Goal: Task Accomplishment & Management: Complete application form

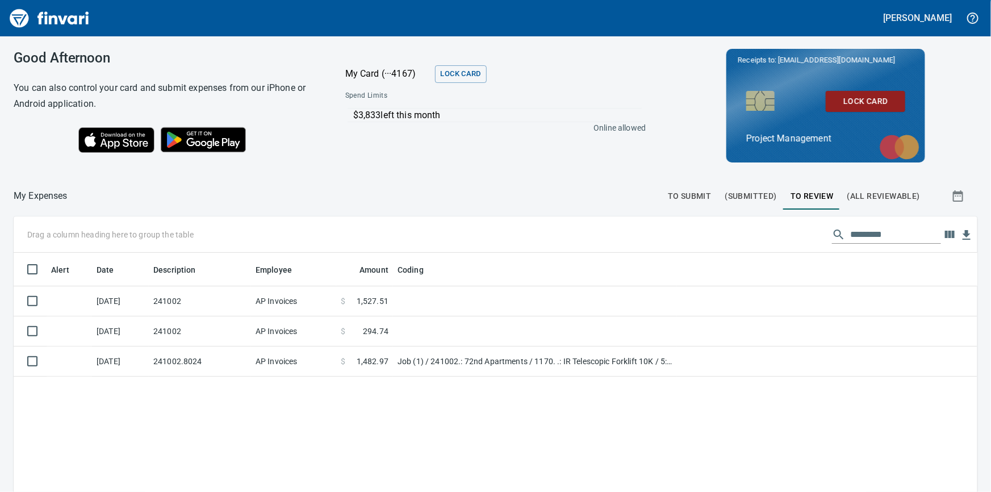
scroll to position [1, 1]
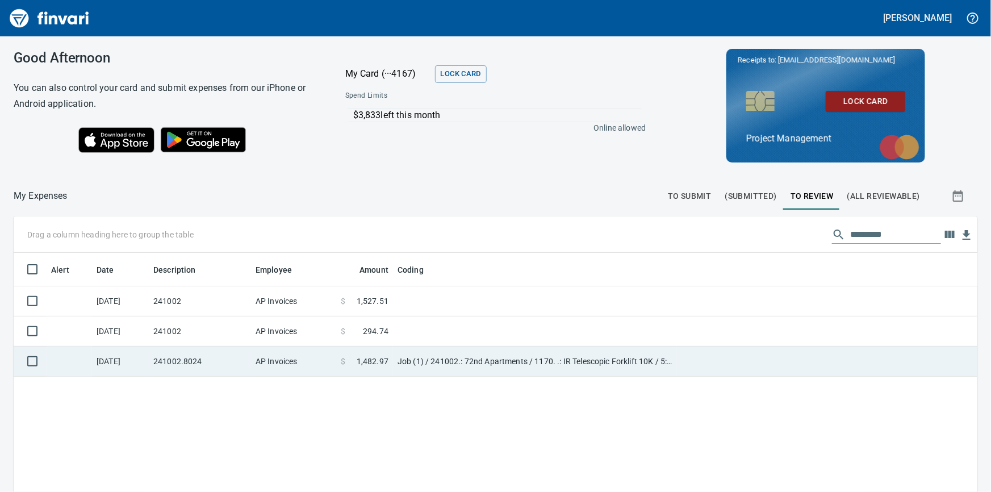
click at [220, 369] on td "241002.8024" at bounding box center [200, 362] width 102 height 30
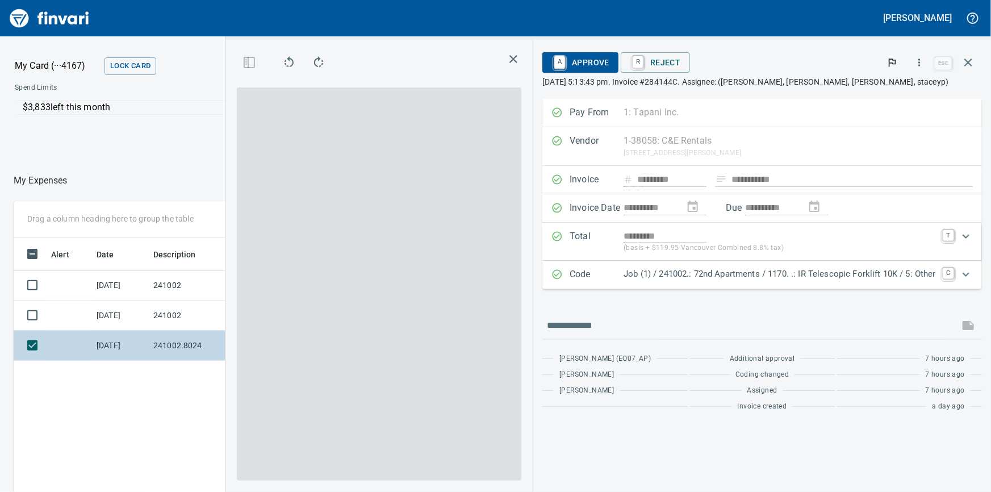
scroll to position [359, 665]
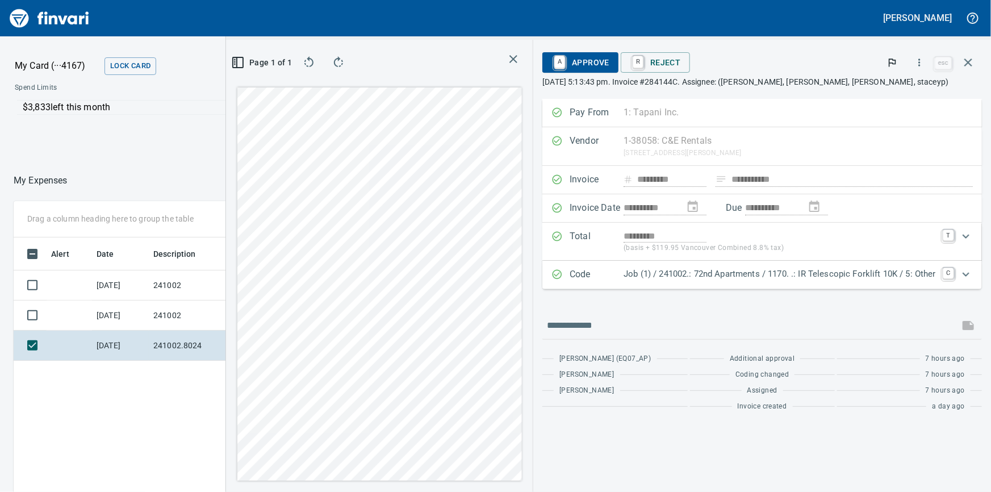
click at [594, 62] on span "A Approve" at bounding box center [581, 62] width 58 height 19
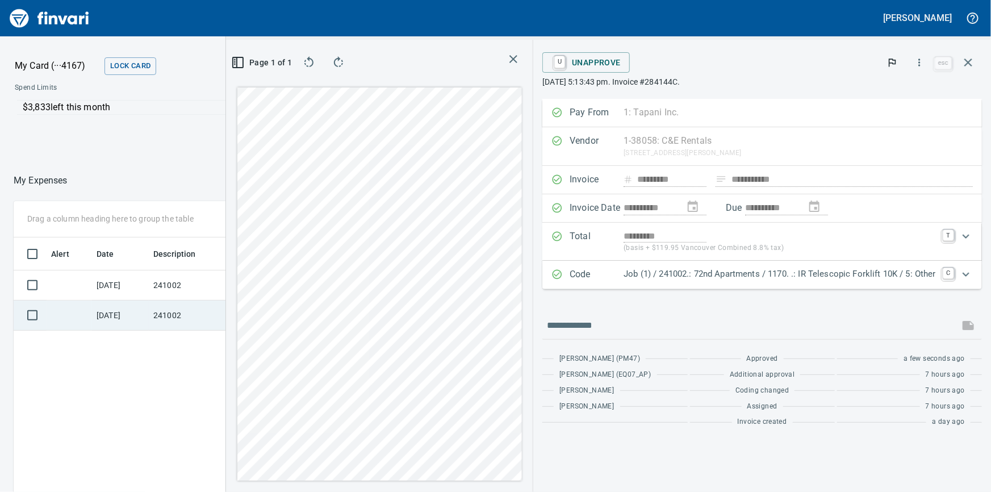
click at [182, 312] on td "241002" at bounding box center [200, 315] width 102 height 30
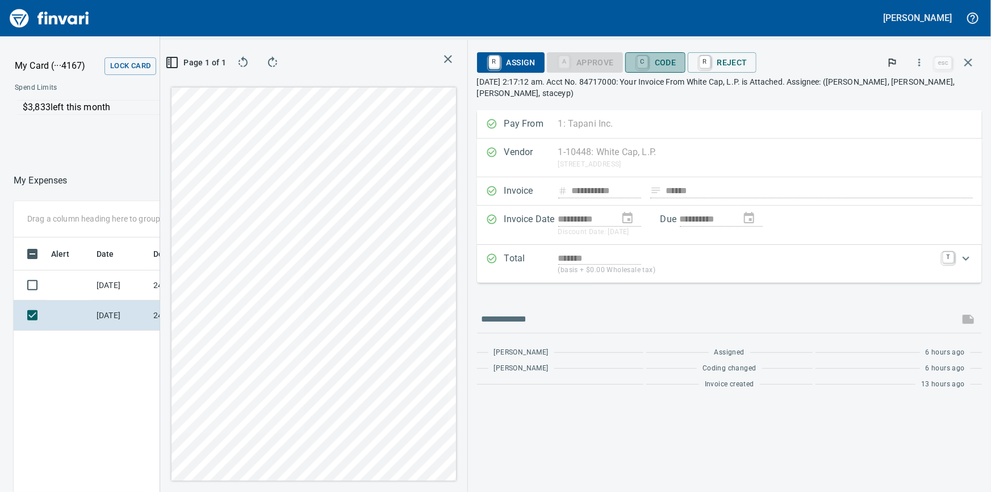
click at [661, 62] on span "C Code" at bounding box center [655, 62] width 42 height 19
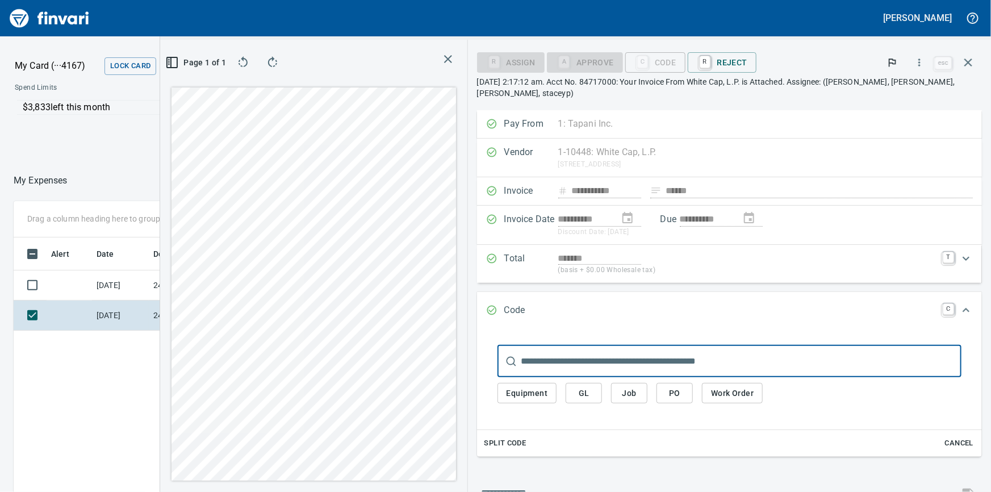
click at [627, 395] on span "Job" at bounding box center [629, 393] width 18 height 14
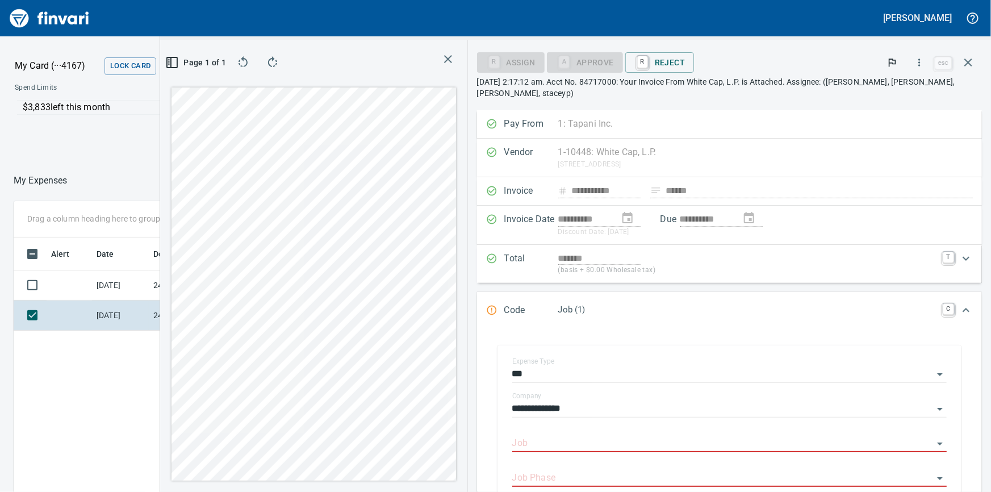
click at [628, 392] on div "**********" at bounding box center [729, 405] width 435 height 26
click at [556, 433] on div "Job" at bounding box center [729, 440] width 435 height 26
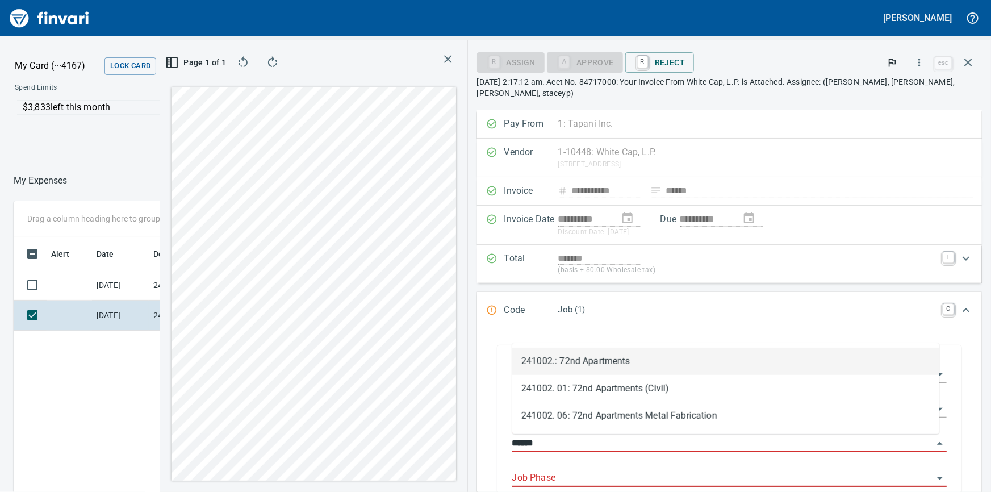
scroll to position [359, 665]
click at [581, 354] on li "241002.: 72nd Apartments" at bounding box center [725, 361] width 427 height 27
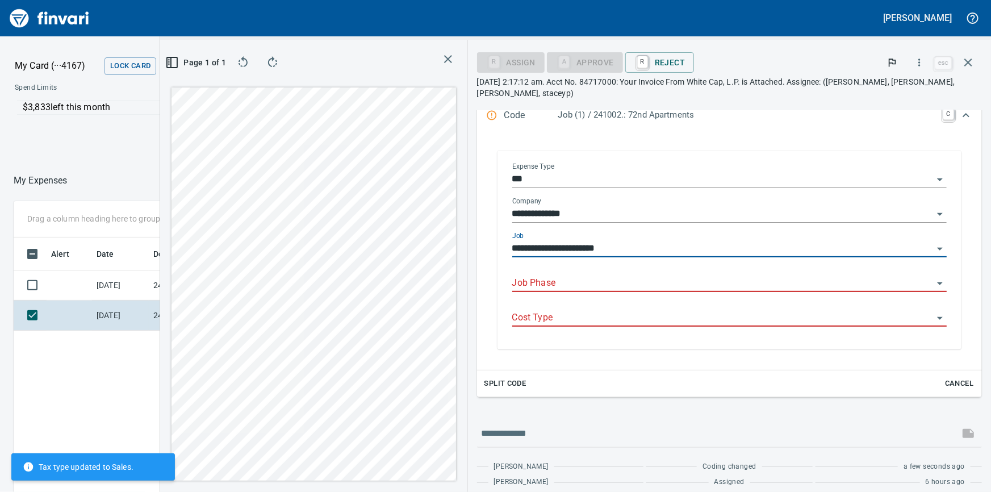
scroll to position [204, 0]
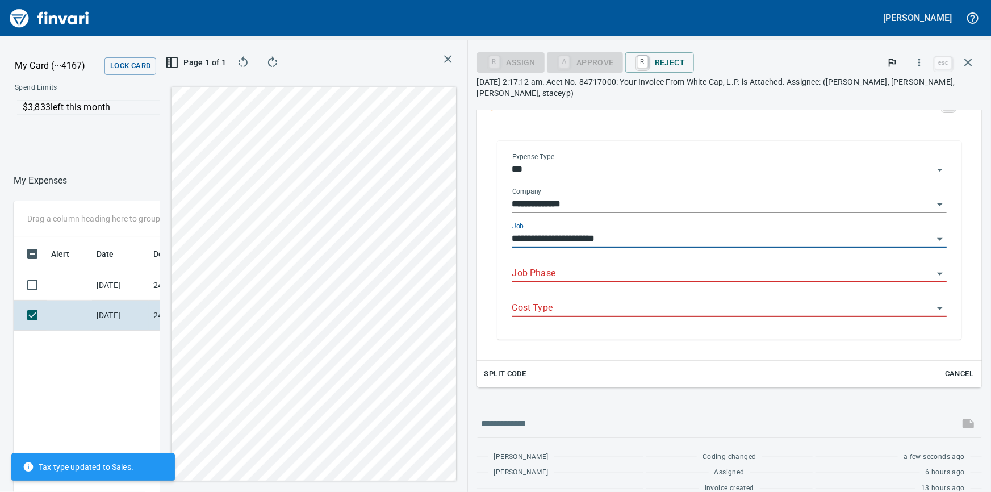
type input "**********"
click at [575, 278] on input "Job Phase" at bounding box center [722, 274] width 421 height 16
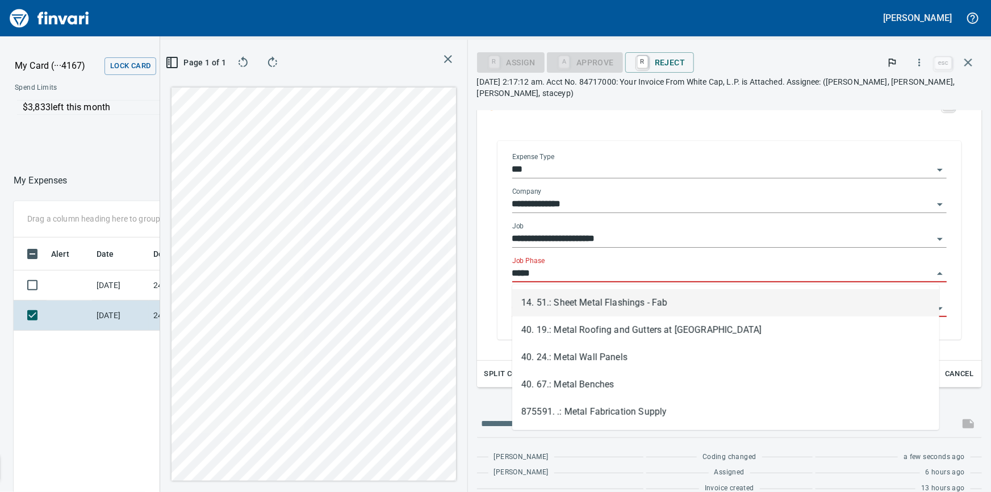
scroll to position [359, 665]
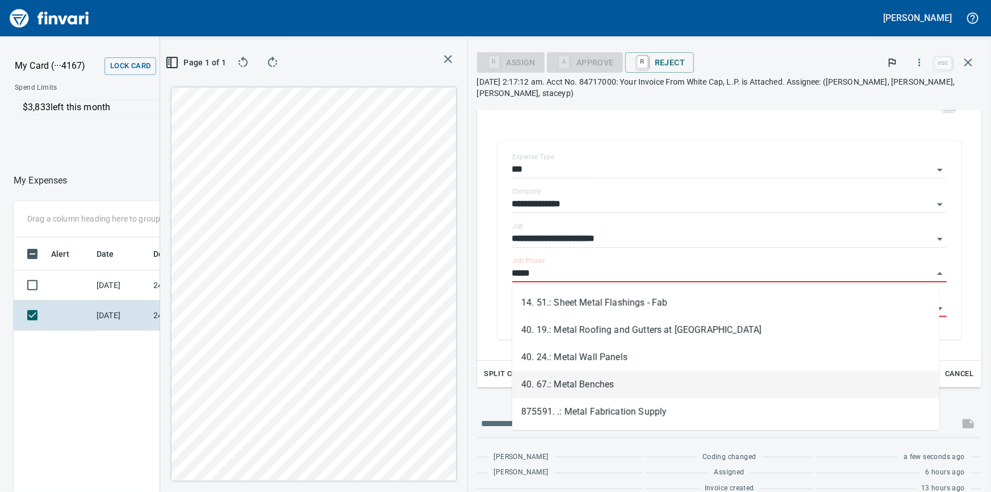
click at [570, 381] on li "40. 67.: Metal Benches" at bounding box center [725, 384] width 427 height 27
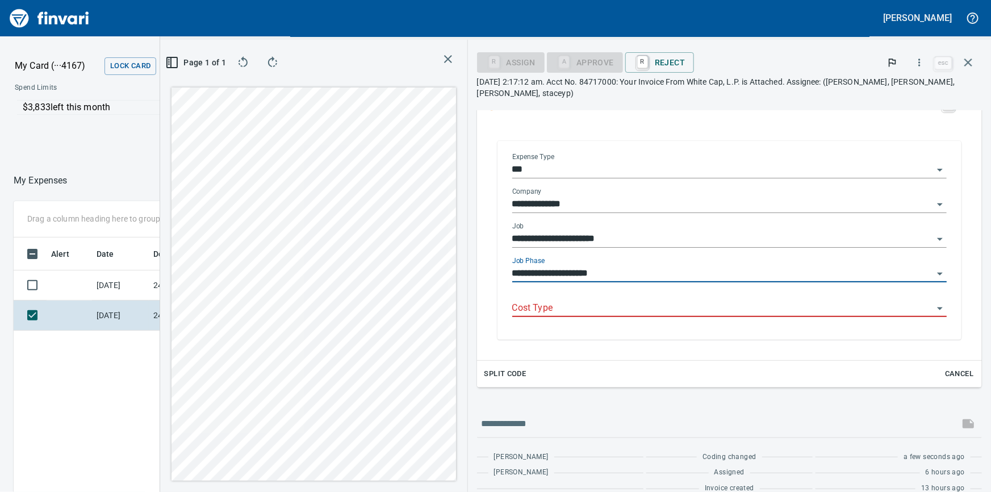
type input "**********"
click at [555, 303] on input "Cost Type" at bounding box center [722, 308] width 421 height 16
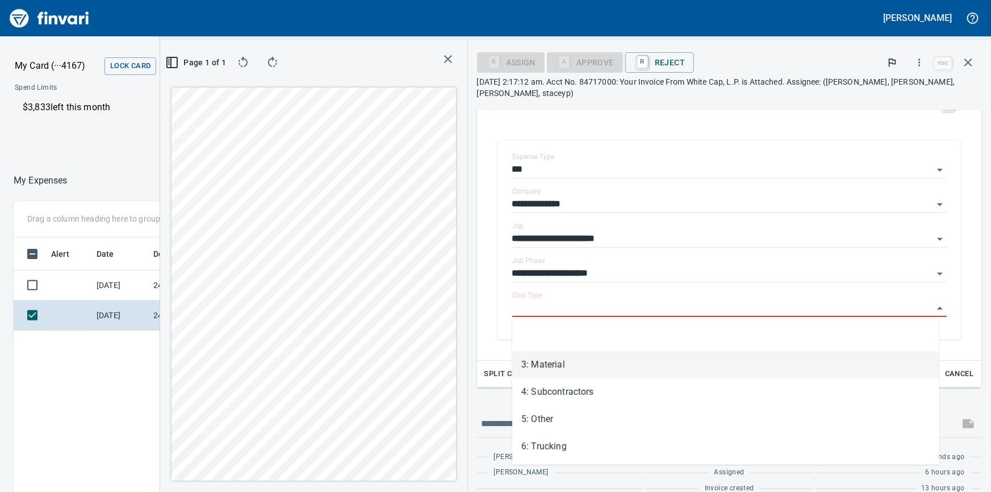
click at [549, 370] on li "3: Material" at bounding box center [725, 364] width 427 height 27
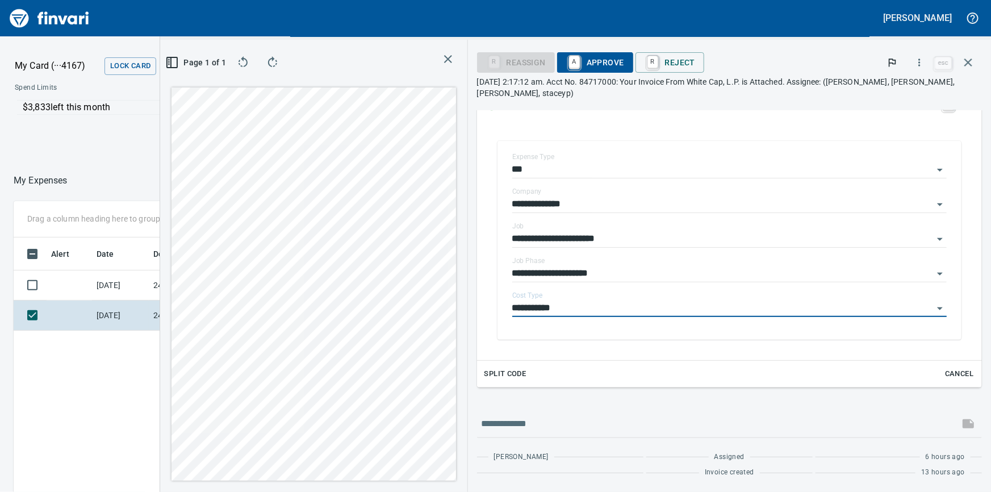
type input "**********"
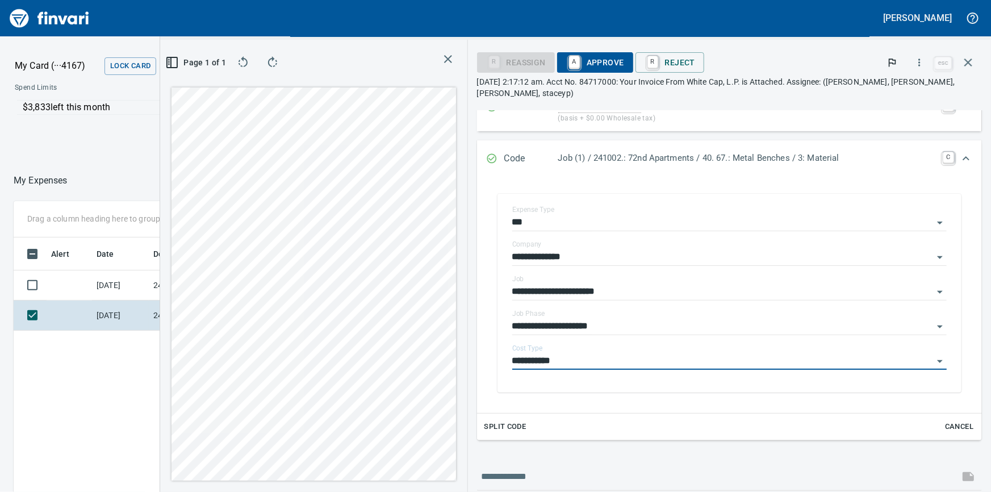
scroll to position [102, 0]
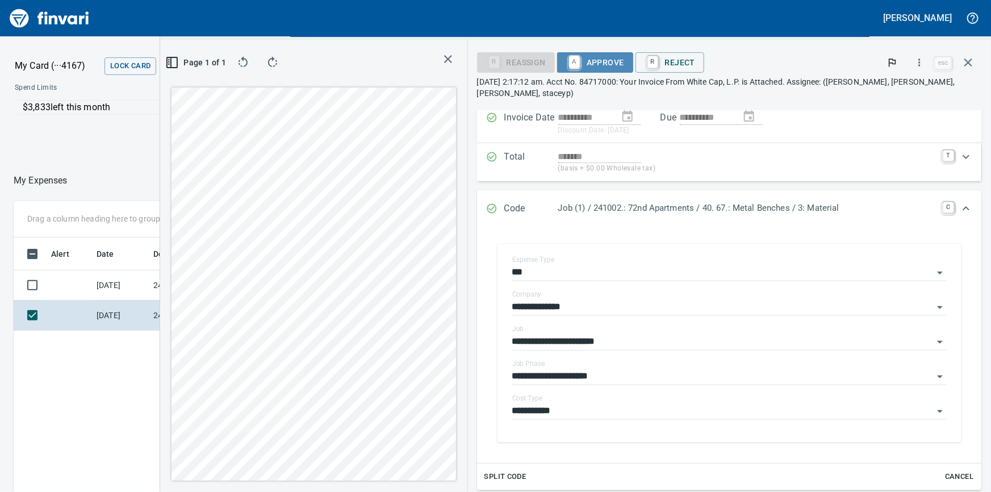
click at [600, 63] on span "A Approve" at bounding box center [595, 62] width 58 height 19
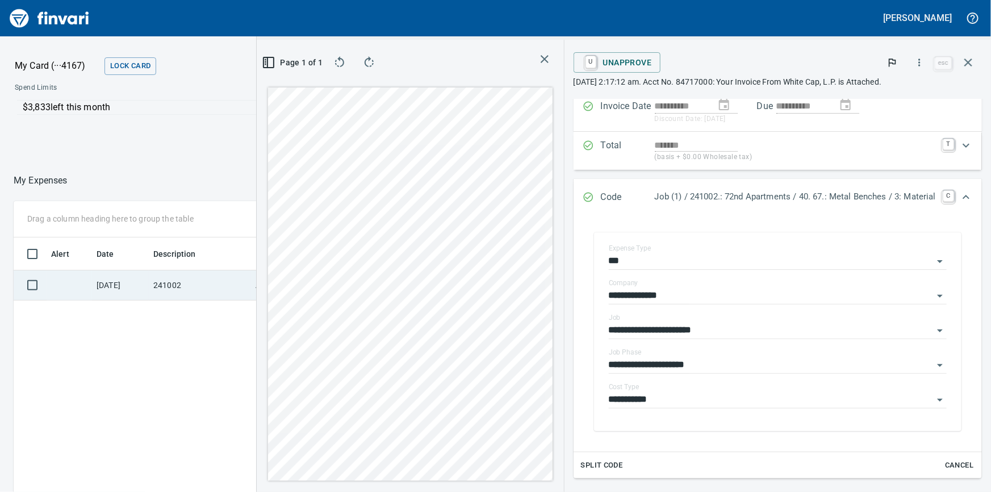
click at [159, 293] on td "241002" at bounding box center [200, 285] width 102 height 30
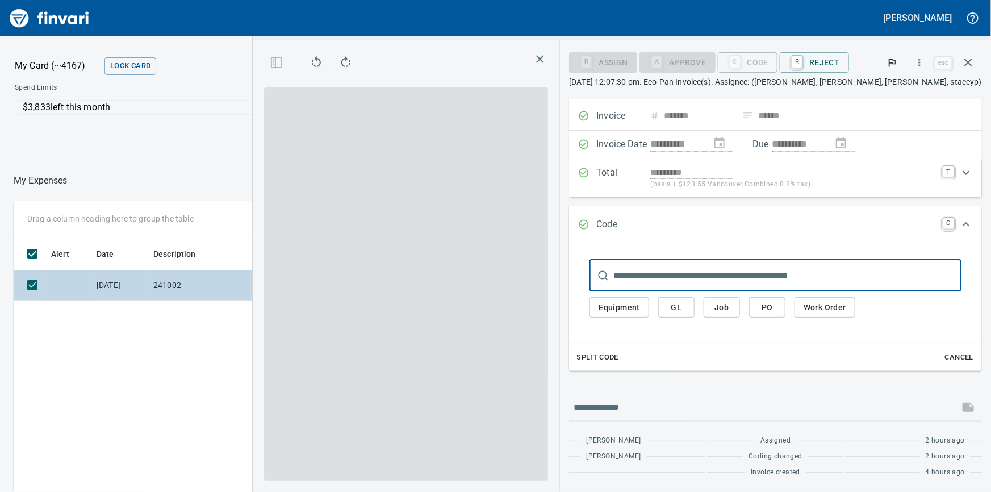
scroll to position [64, 0]
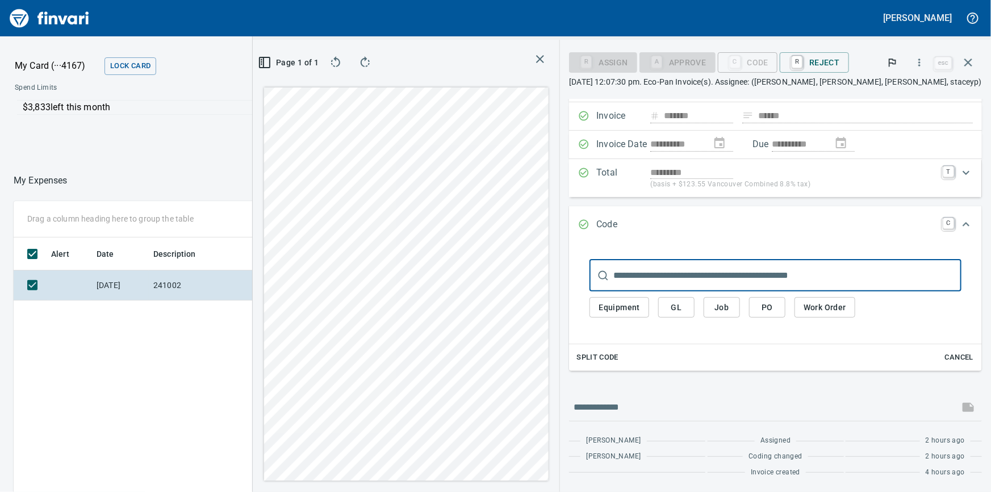
click at [731, 310] on span "Job" at bounding box center [722, 307] width 18 height 14
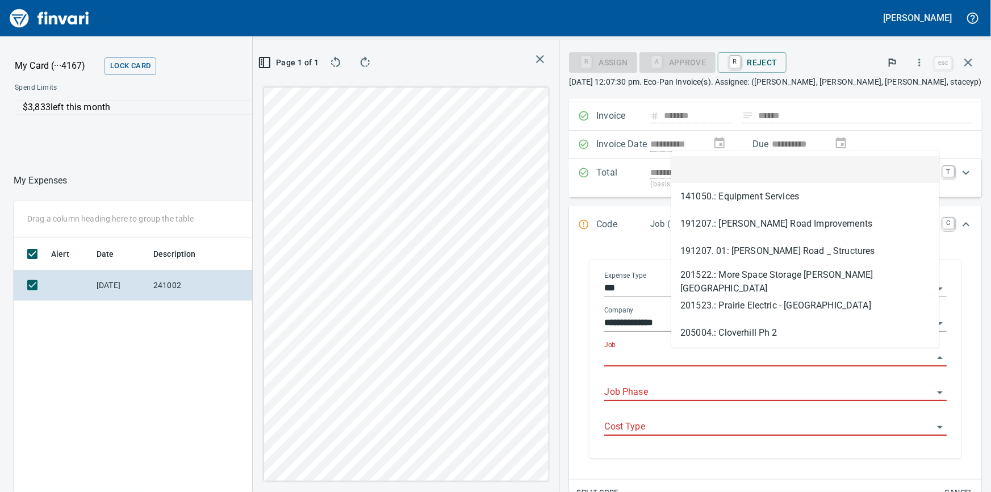
click at [702, 357] on input "Job" at bounding box center [768, 358] width 329 height 16
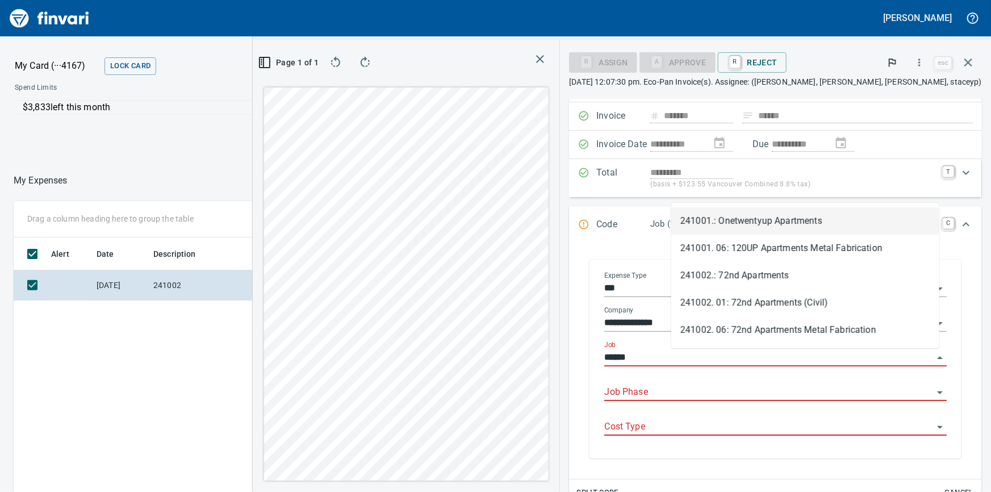
scroll to position [359, 665]
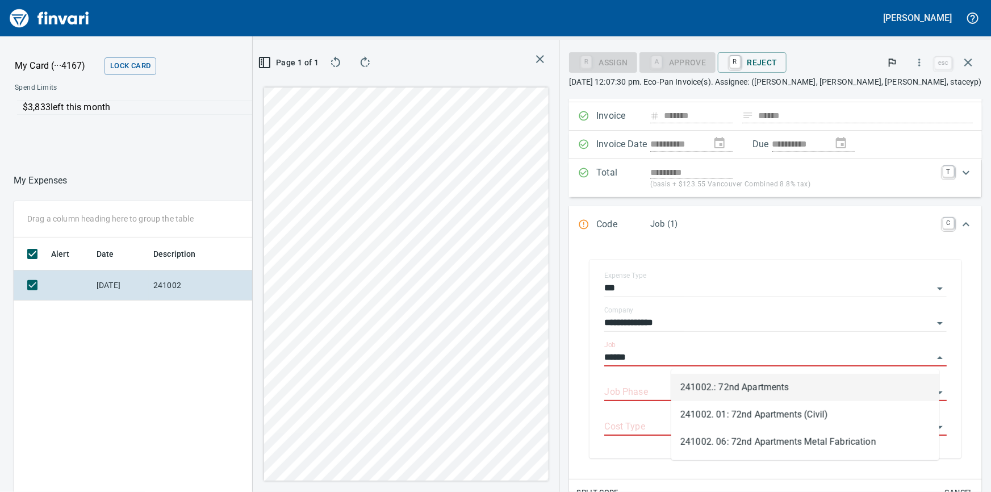
click at [734, 389] on li "241002.: 72nd Apartments" at bounding box center [805, 387] width 268 height 27
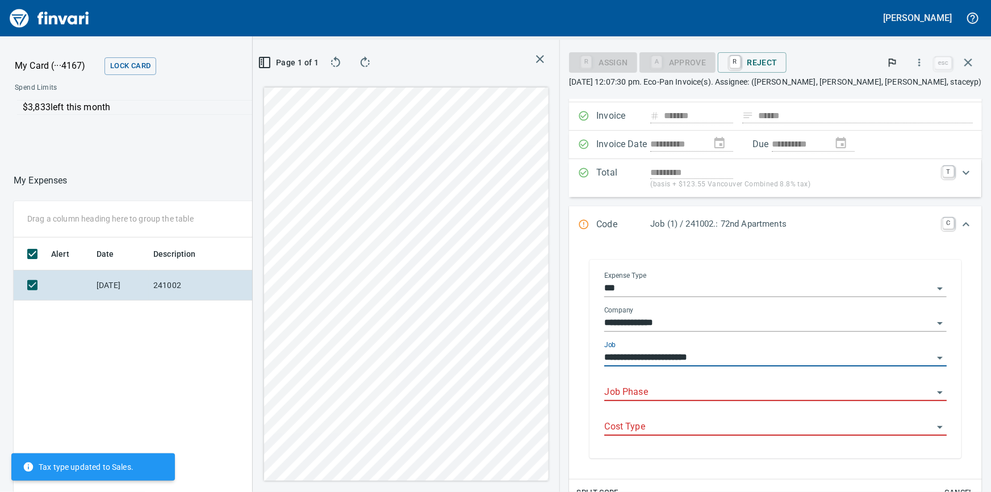
type input "**********"
click at [720, 391] on input "Job Phase" at bounding box center [768, 393] width 329 height 16
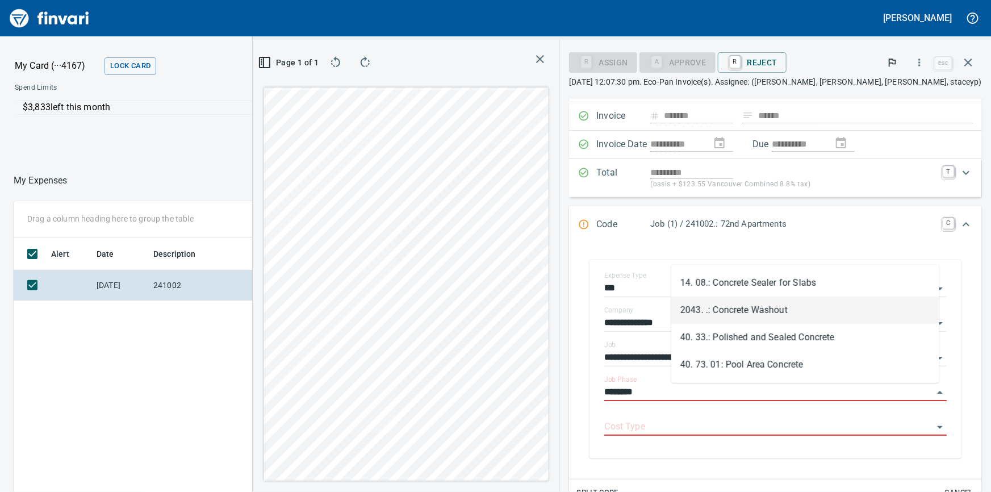
click at [739, 316] on li "2043. .: Concrete Washout" at bounding box center [805, 310] width 268 height 27
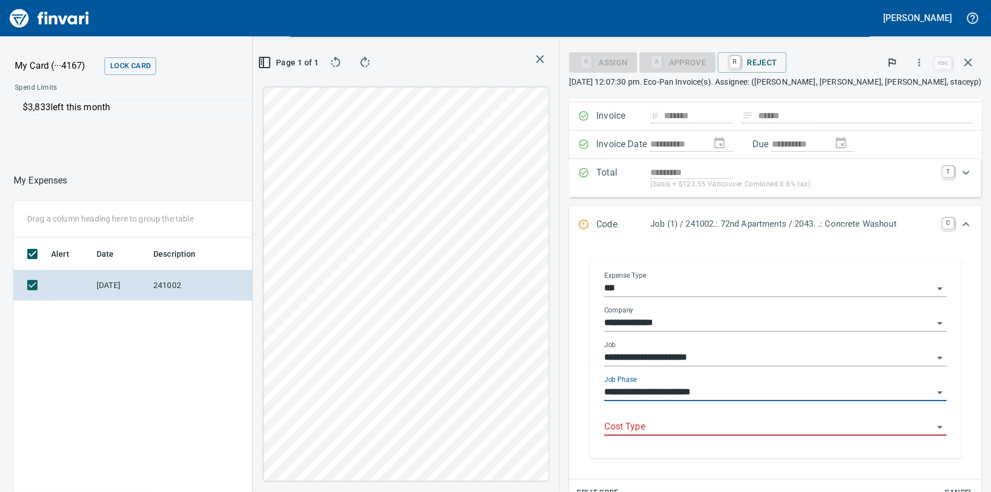
type input "**********"
click at [725, 431] on input "Cost Type" at bounding box center [768, 427] width 329 height 16
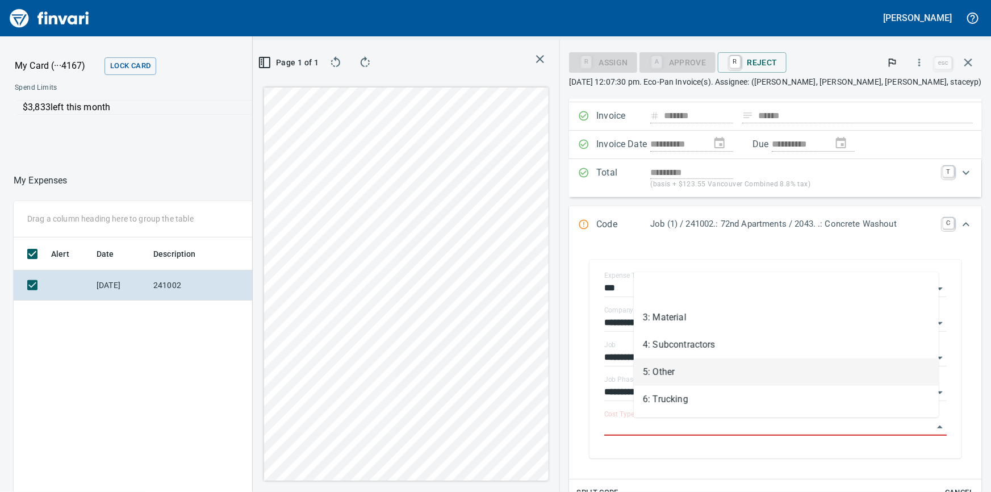
click at [669, 369] on li "5: Other" at bounding box center [786, 371] width 305 height 27
type input "********"
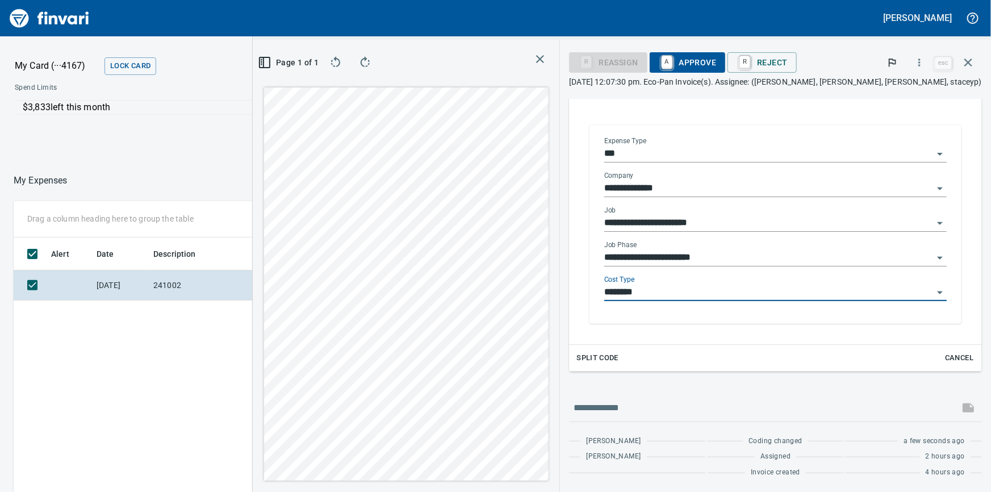
scroll to position [0, 0]
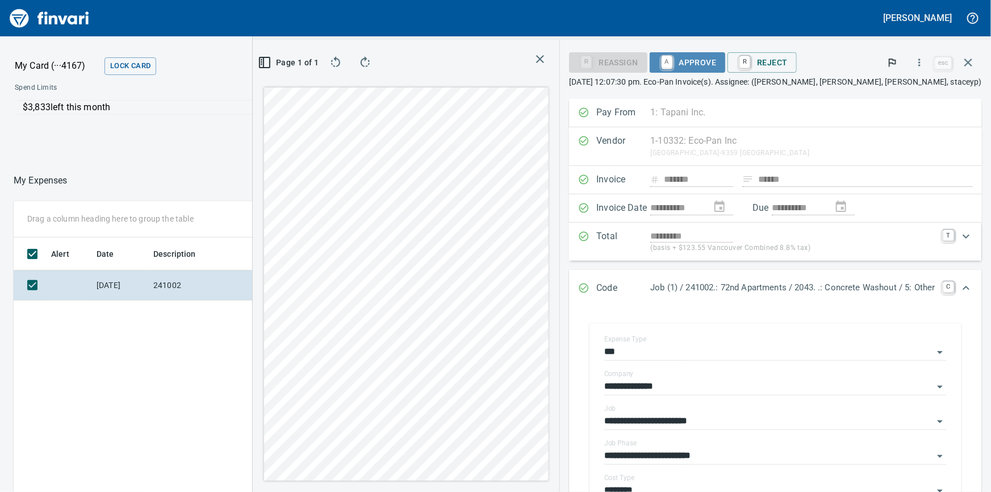
click at [675, 64] on span "A Approve" at bounding box center [688, 62] width 58 height 19
